Goal: Book appointment/travel/reservation

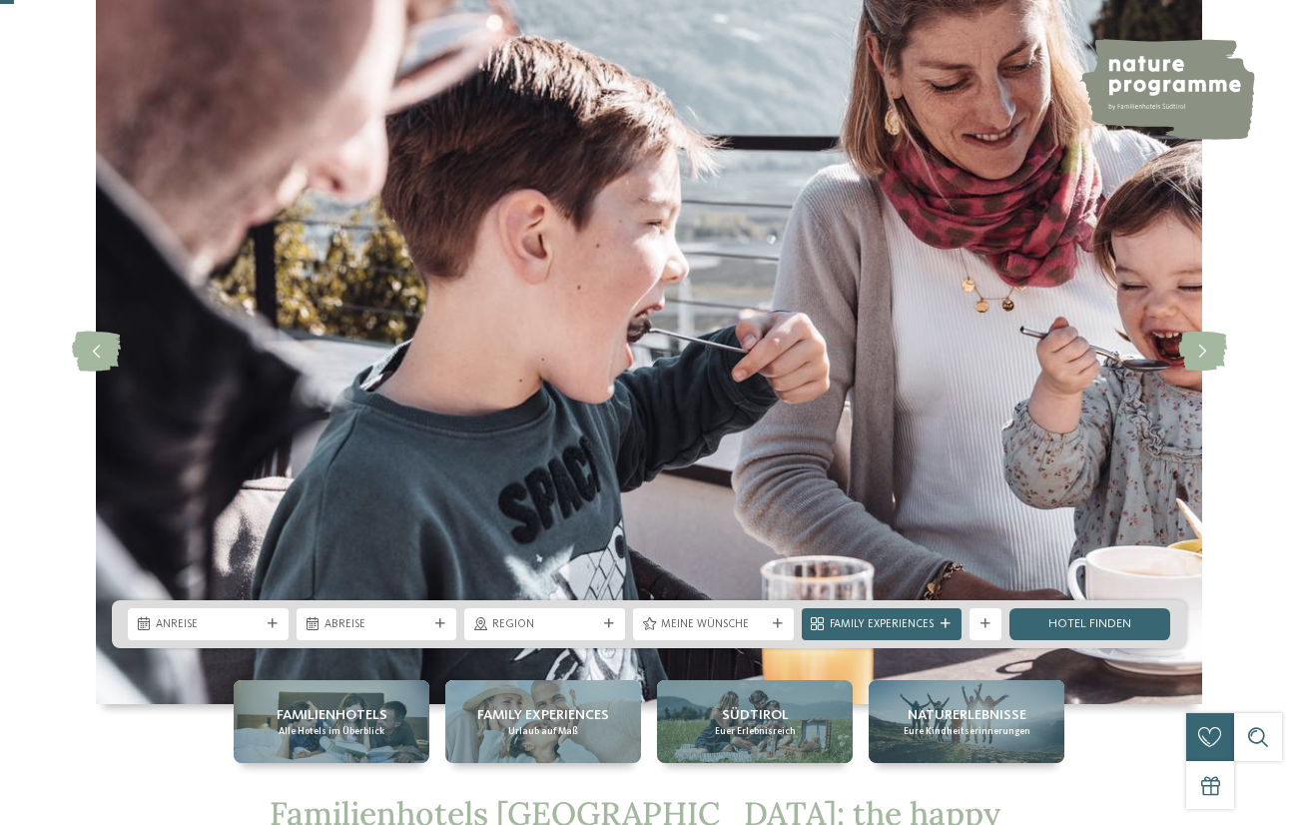
scroll to position [85, 0]
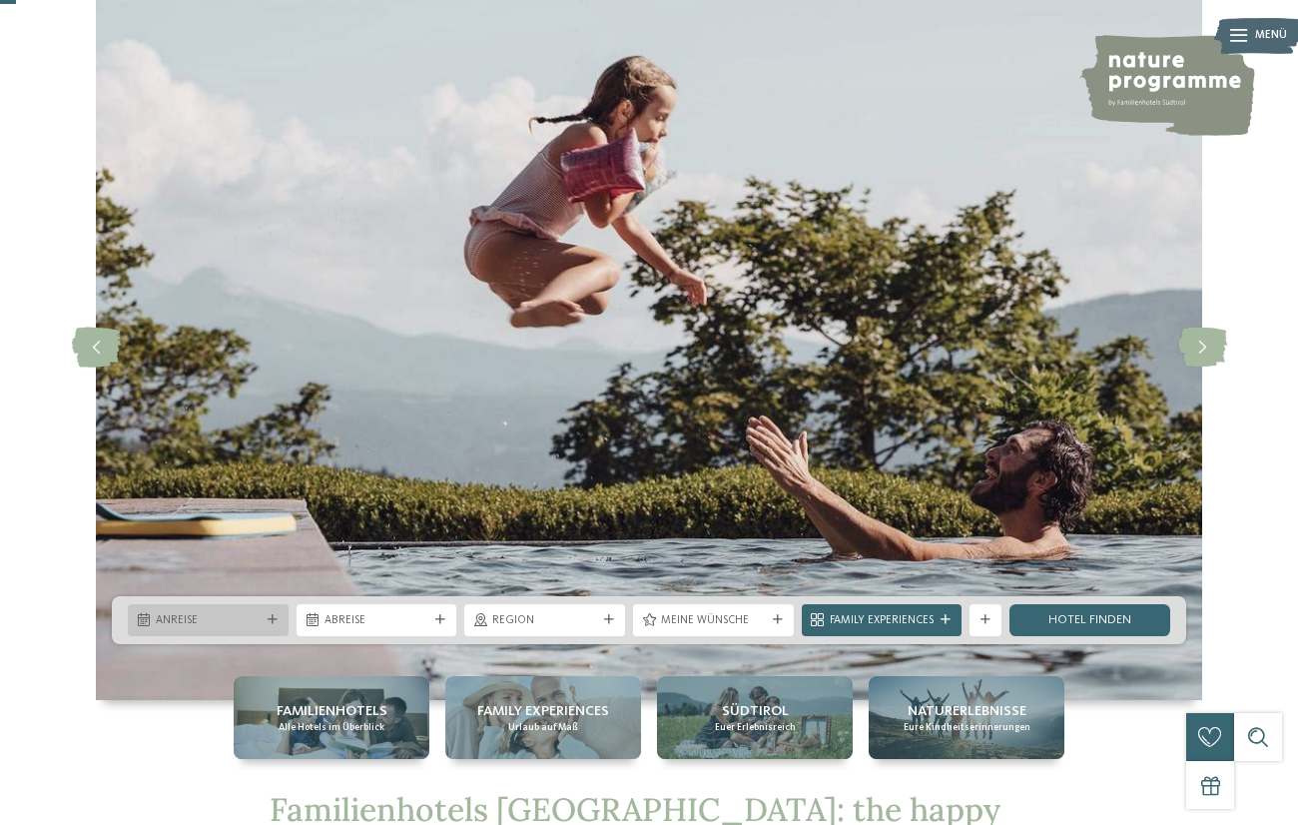
click at [220, 623] on span "Anreise" at bounding box center [208, 621] width 105 height 16
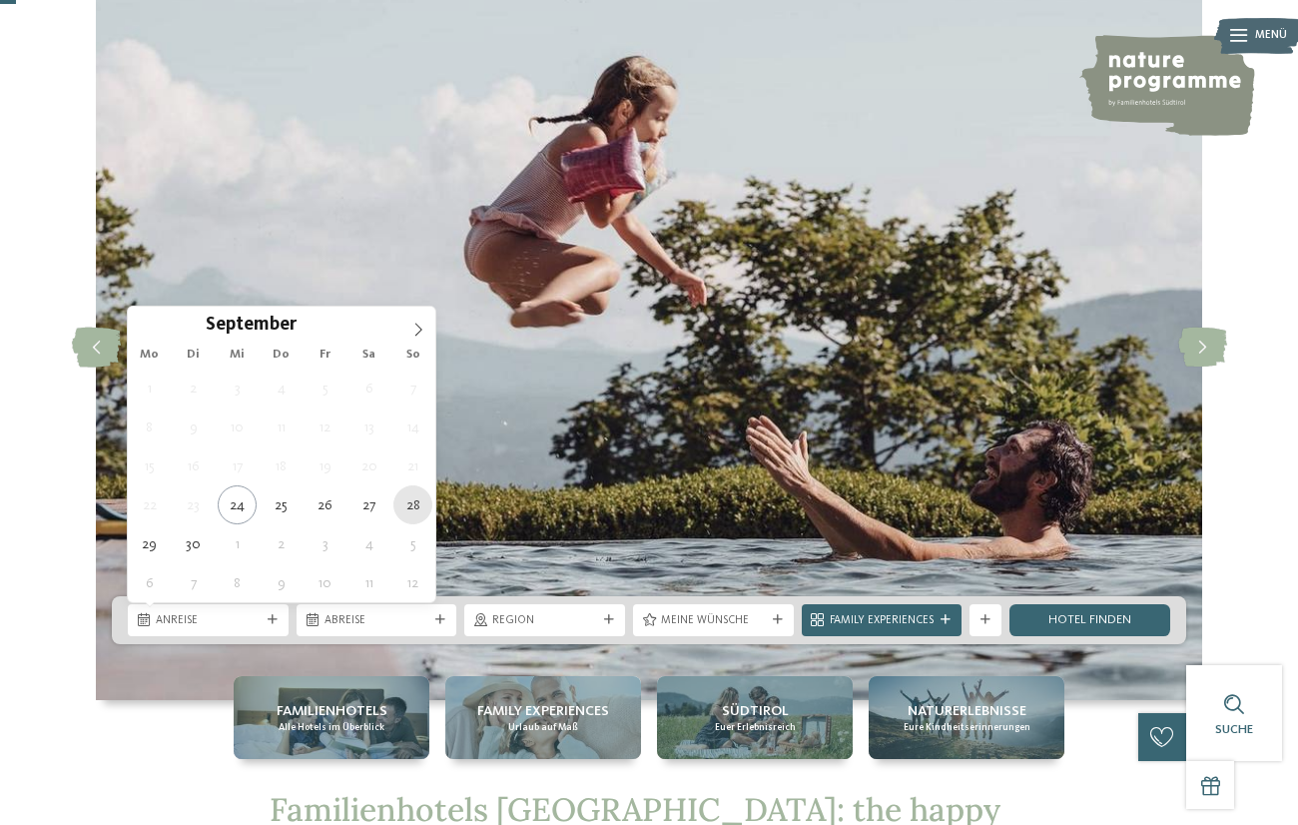
type div "[DATE]"
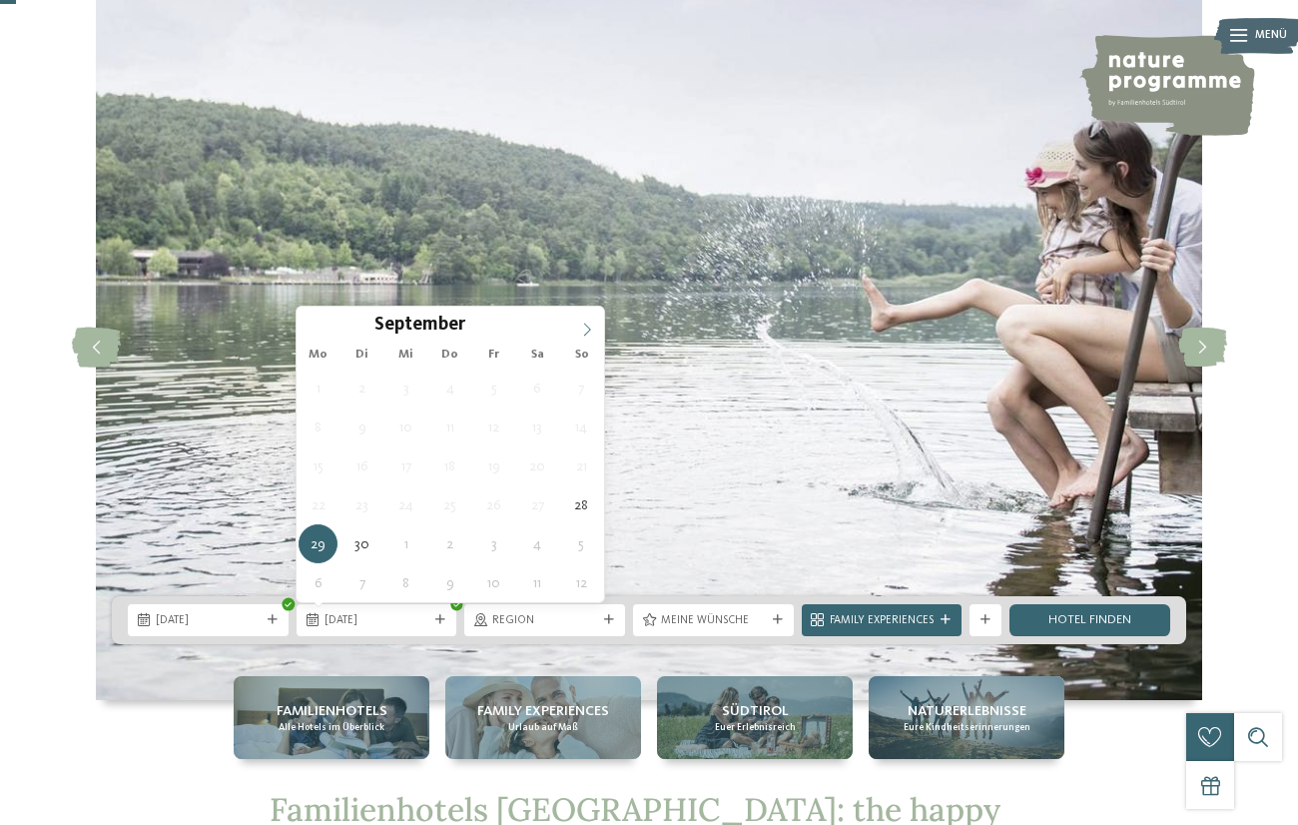
click at [583, 319] on span at bounding box center [587, 324] width 34 height 34
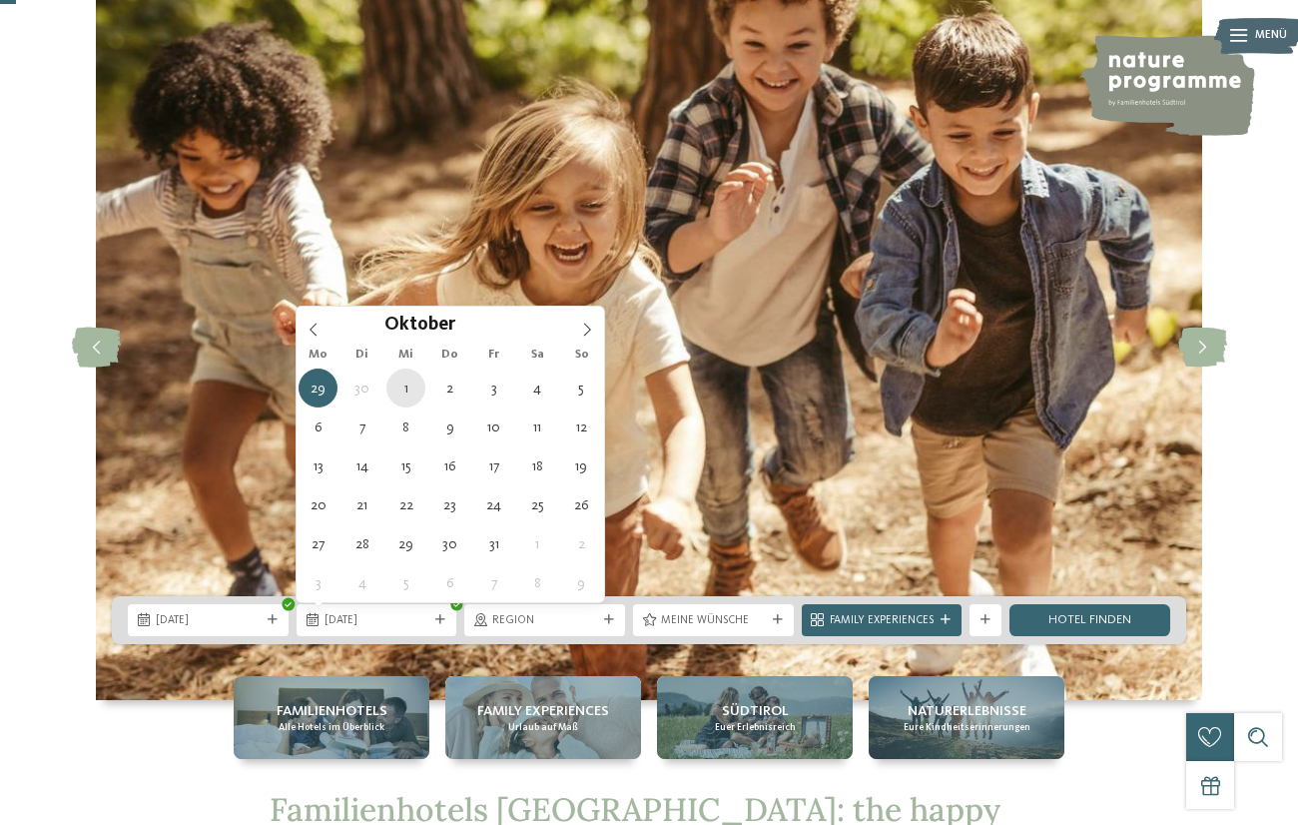
type div "[DATE]"
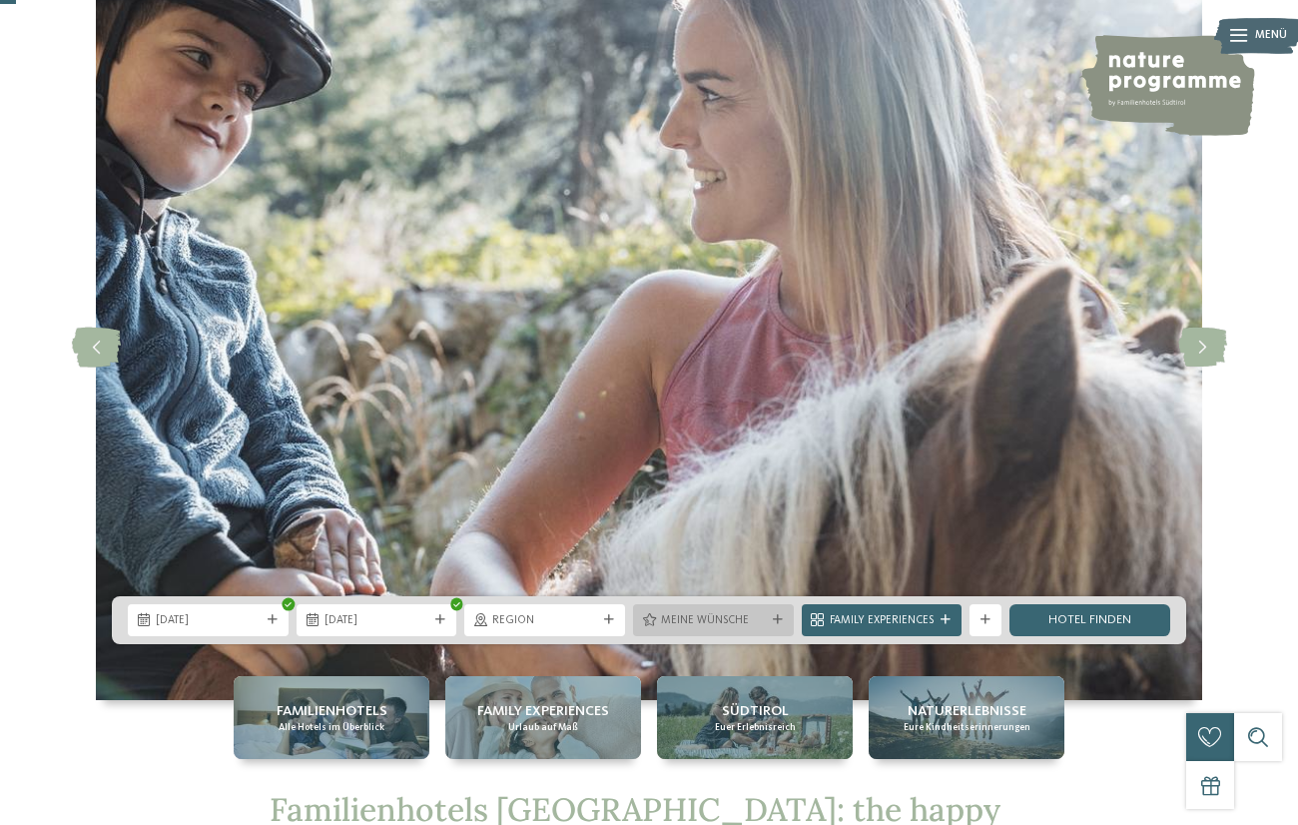
click at [768, 620] on div "Meine Wünsche" at bounding box center [713, 619] width 113 height 17
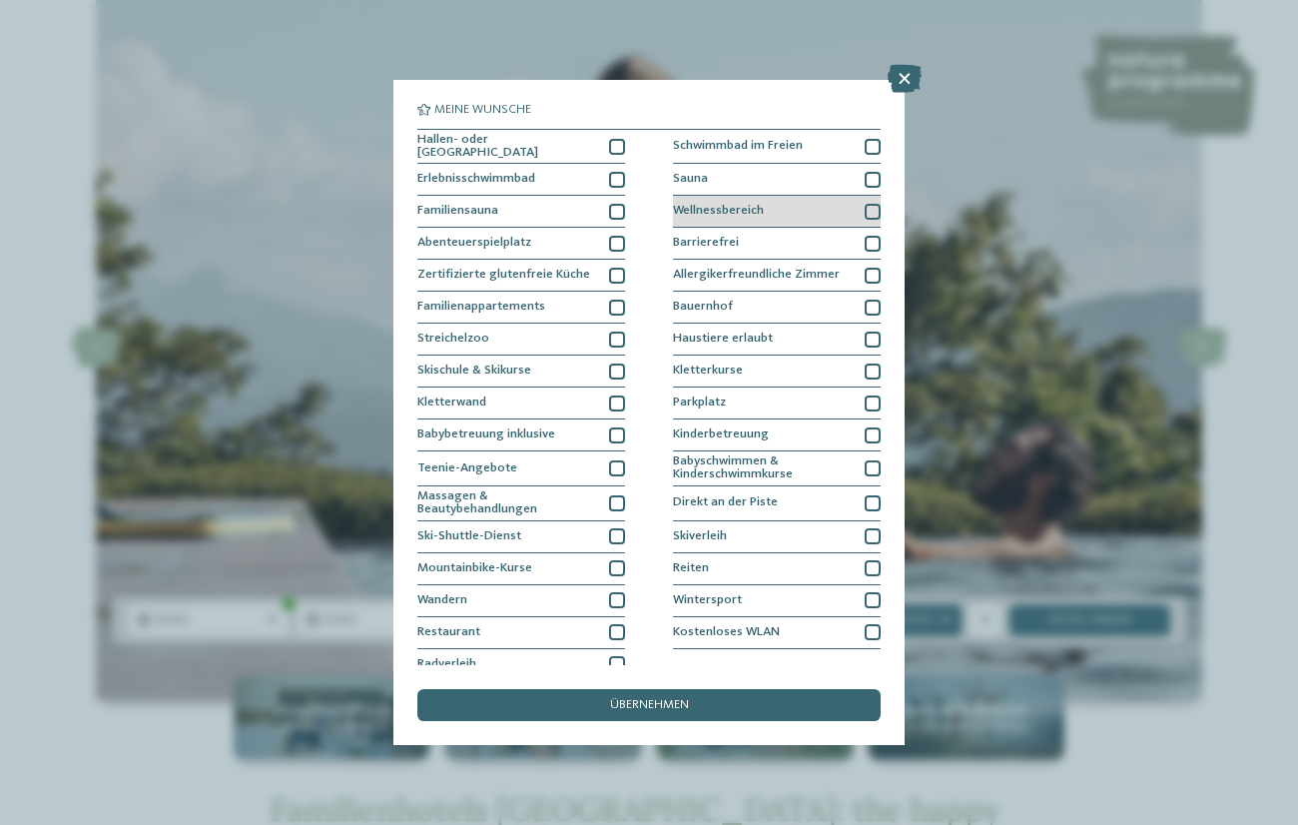
click at [735, 199] on div "Wellnessbereich" at bounding box center [777, 212] width 208 height 32
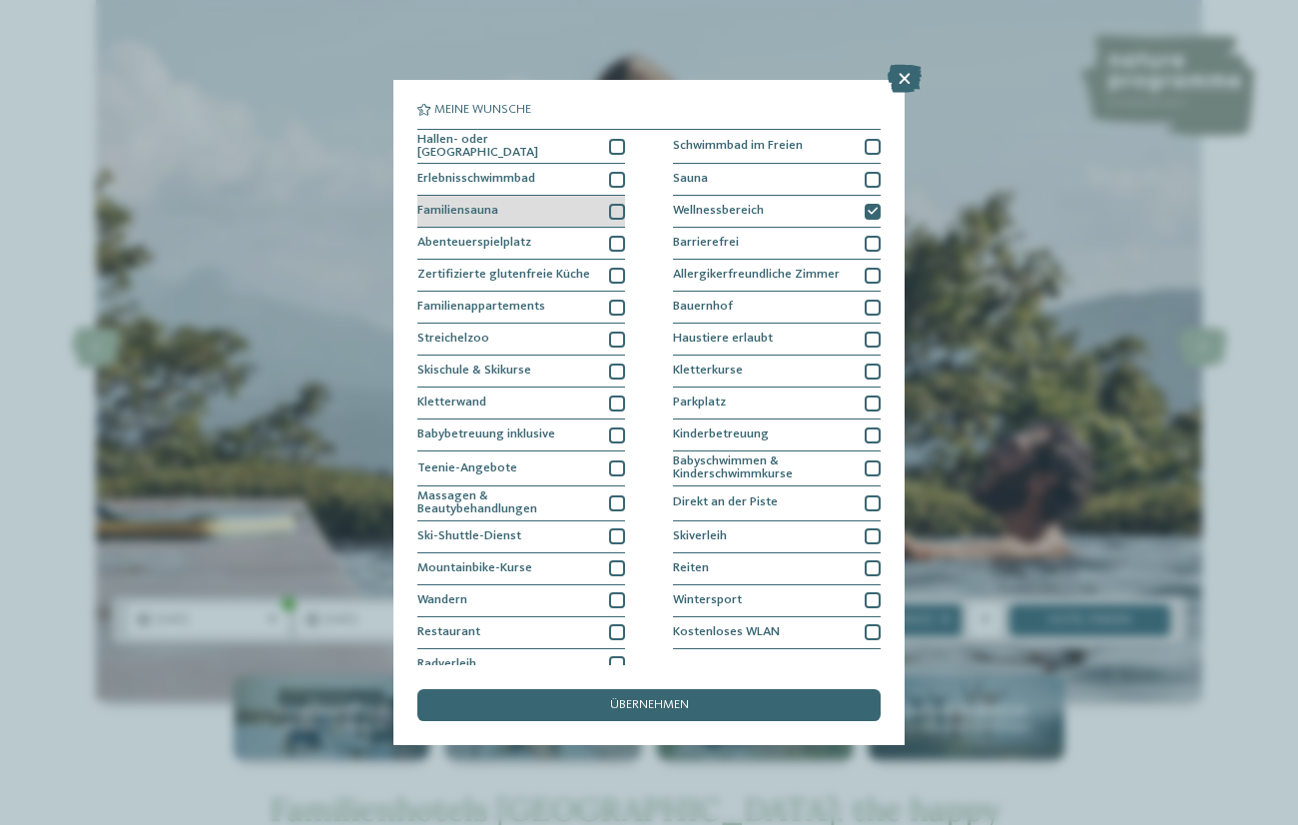
scroll to position [13, 0]
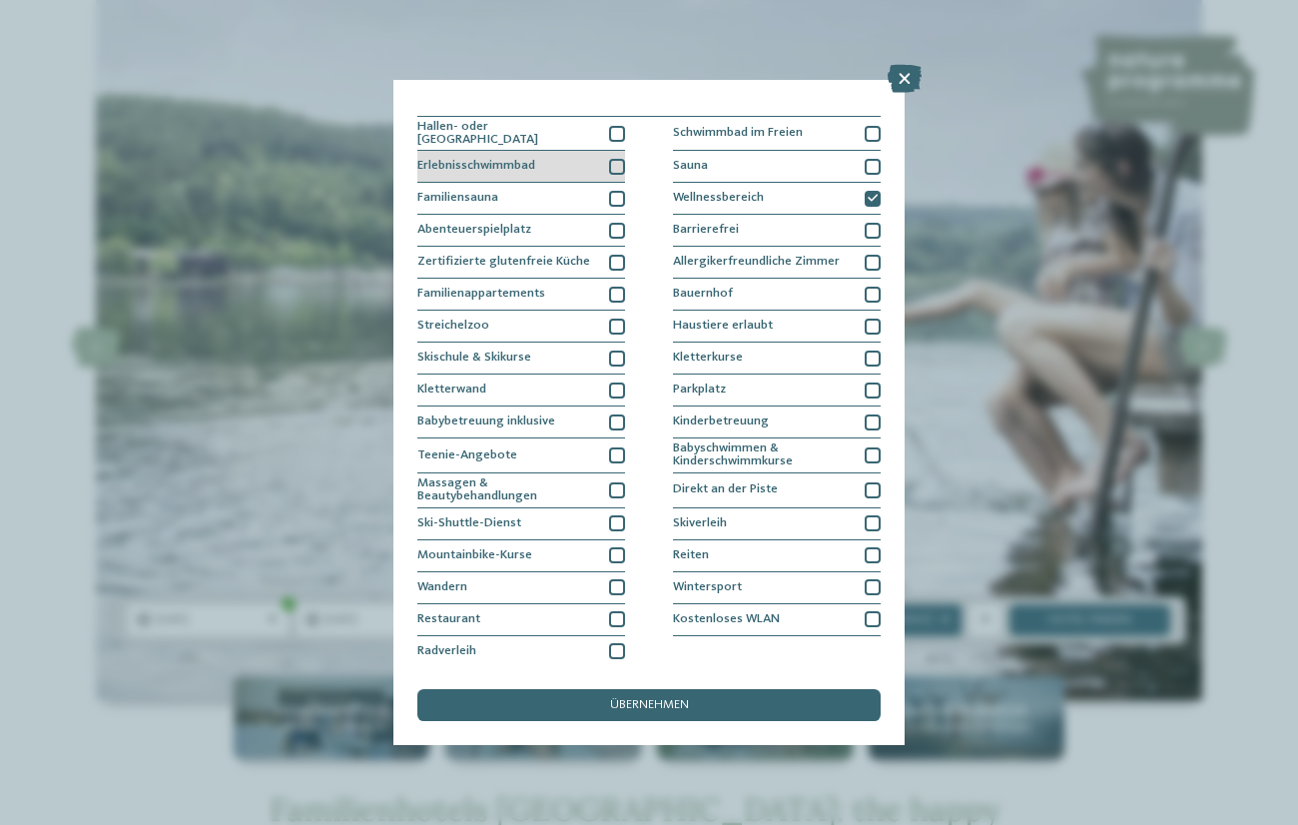
click at [569, 157] on div "Erlebnisschwimmbad" at bounding box center [521, 167] width 208 height 32
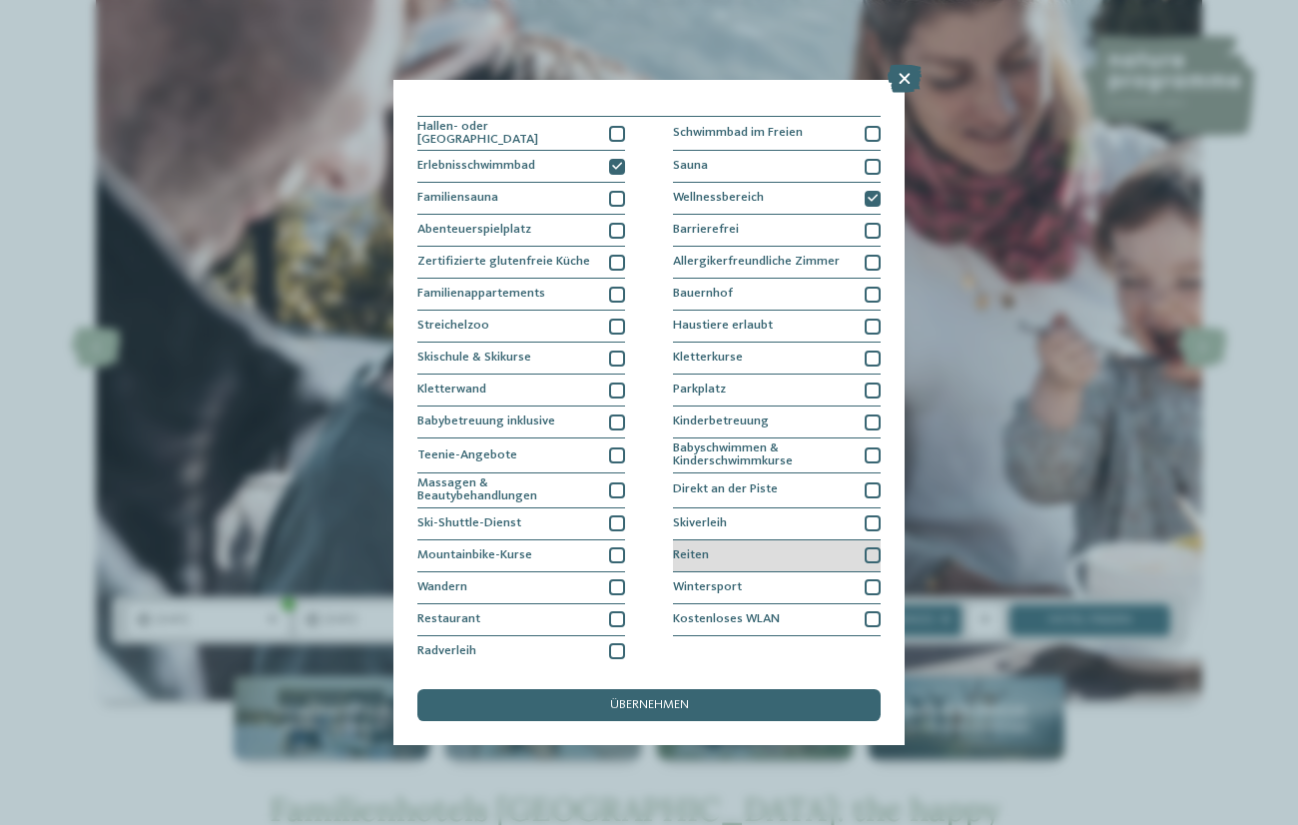
scroll to position [0, 0]
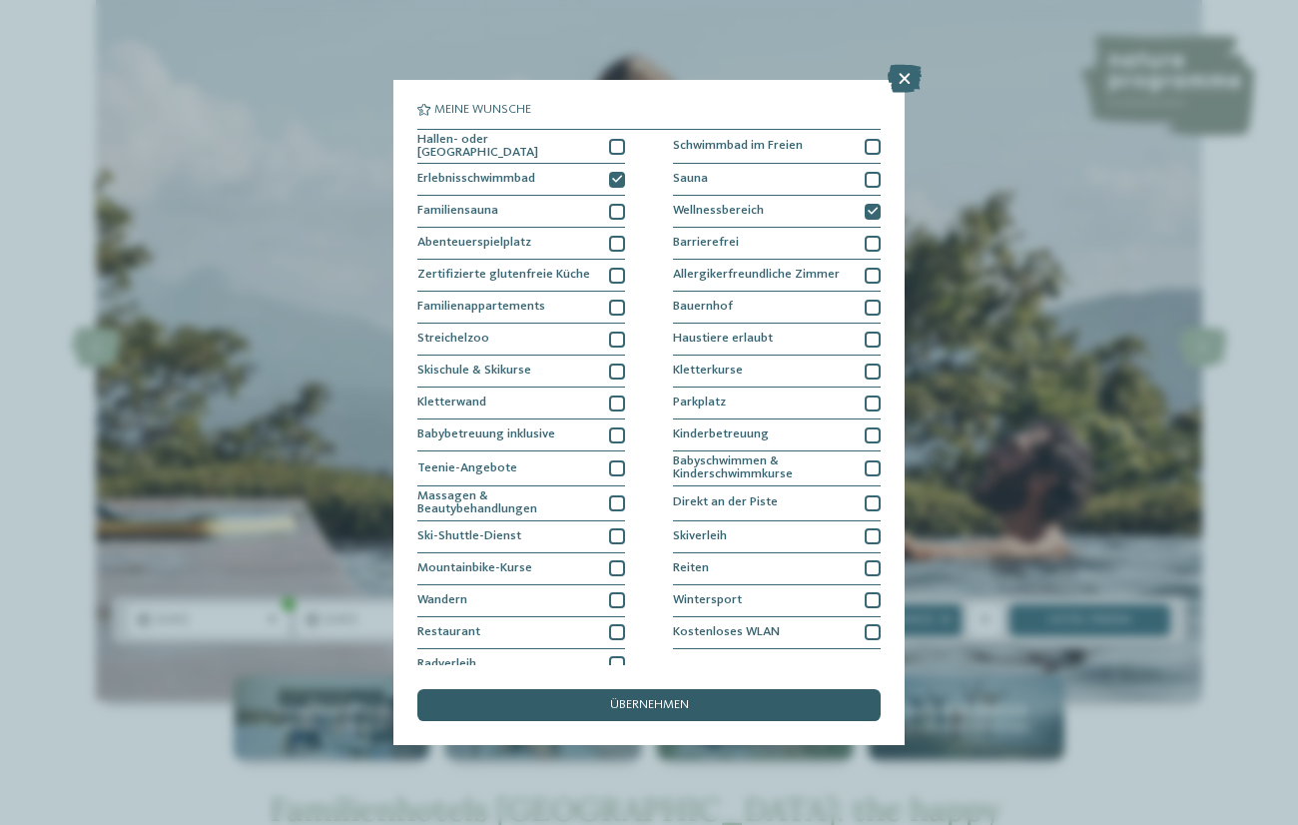
click at [721, 709] on div "übernehmen" at bounding box center [648, 705] width 463 height 32
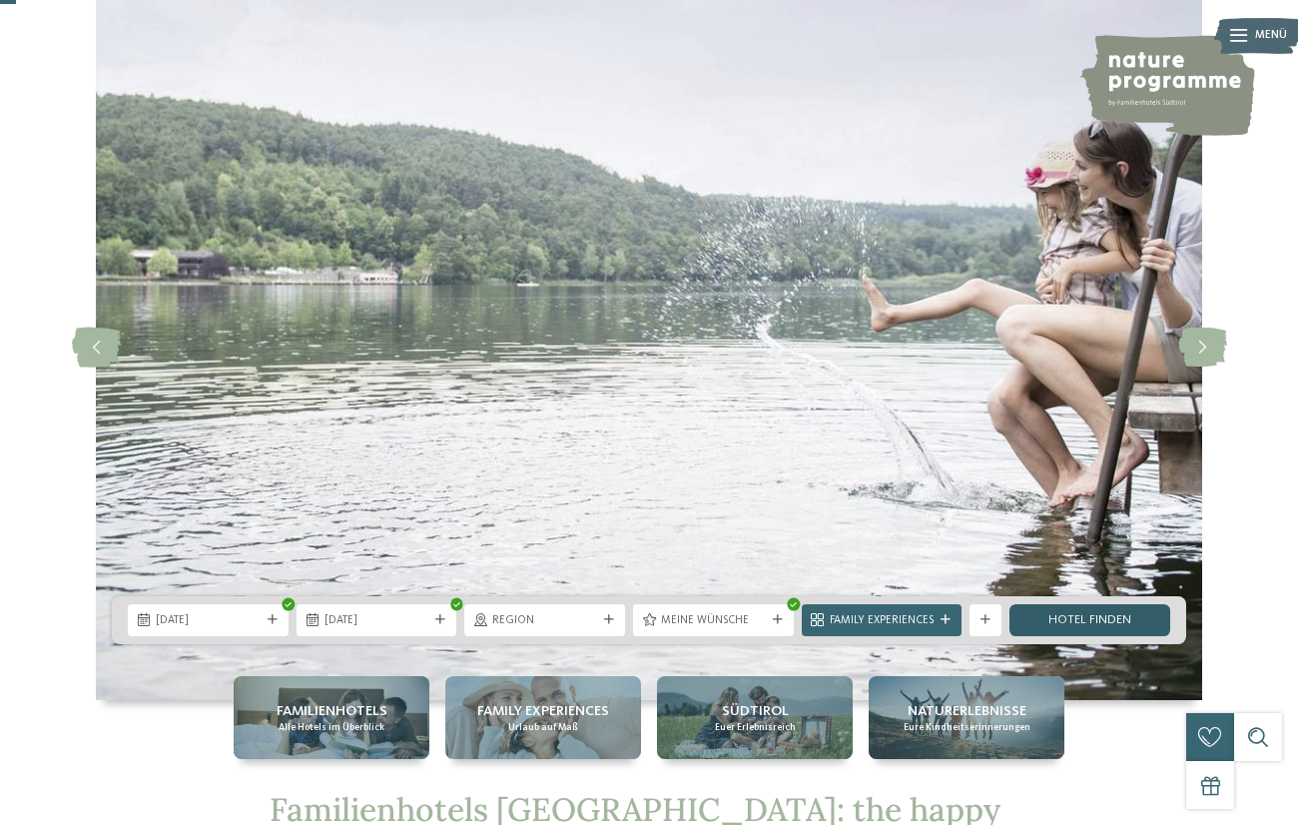
click at [1094, 624] on link "Hotel finden" at bounding box center [1090, 620] width 161 height 32
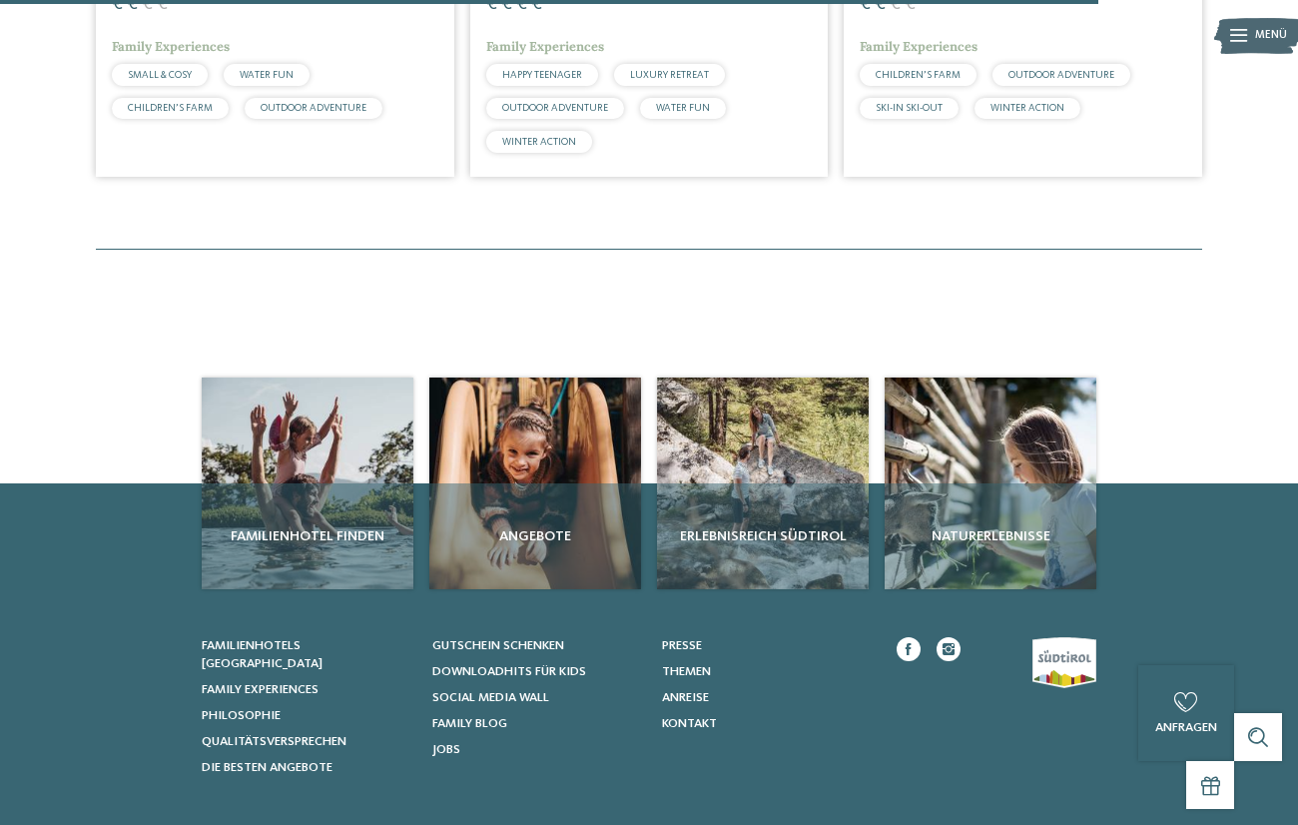
scroll to position [1908, 0]
